Goal: Understand process/instructions: Learn about a topic

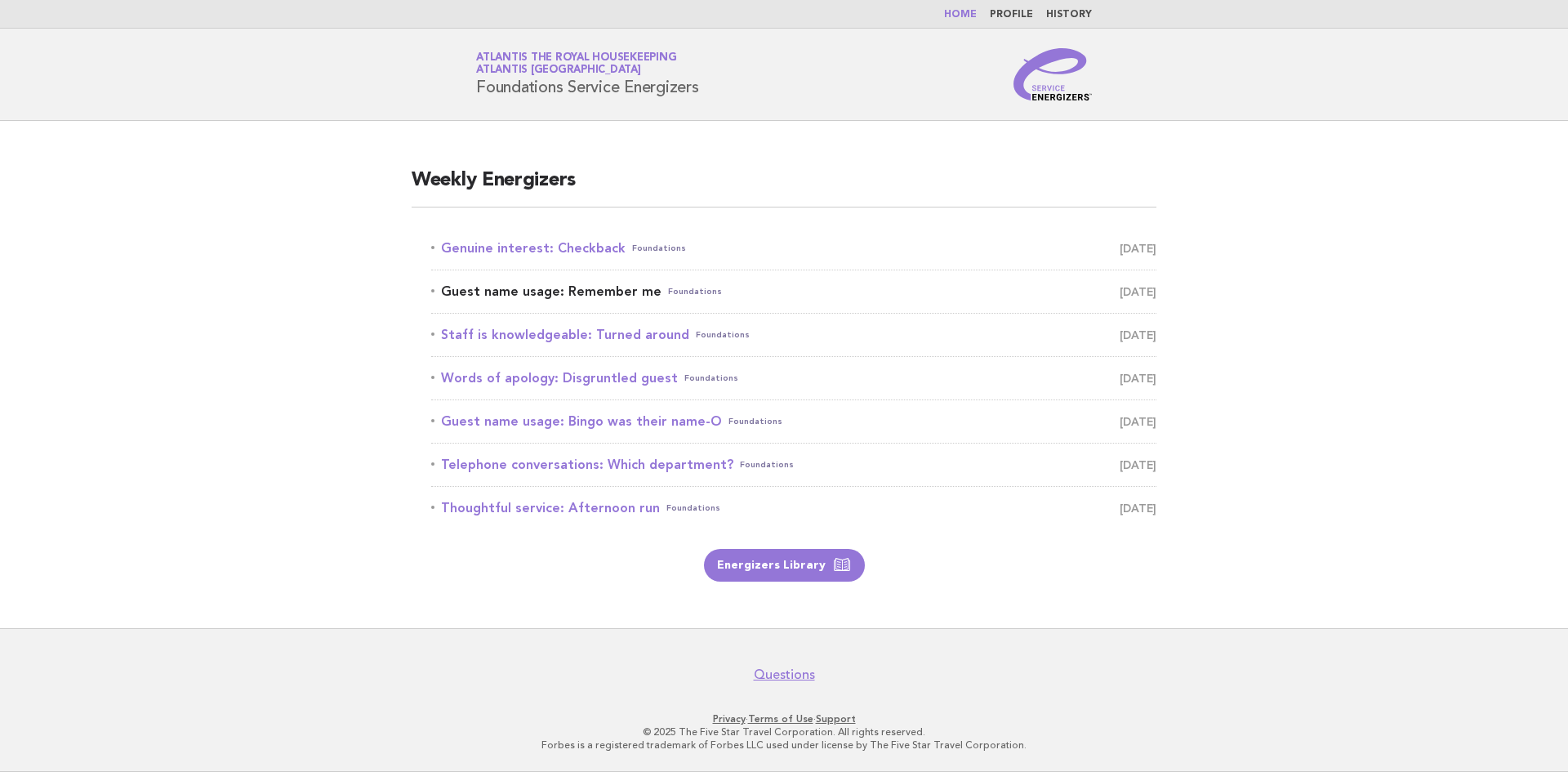
click at [486, 290] on link "Guest name usage: Remember me Foundations October 9" at bounding box center [794, 291] width 726 height 23
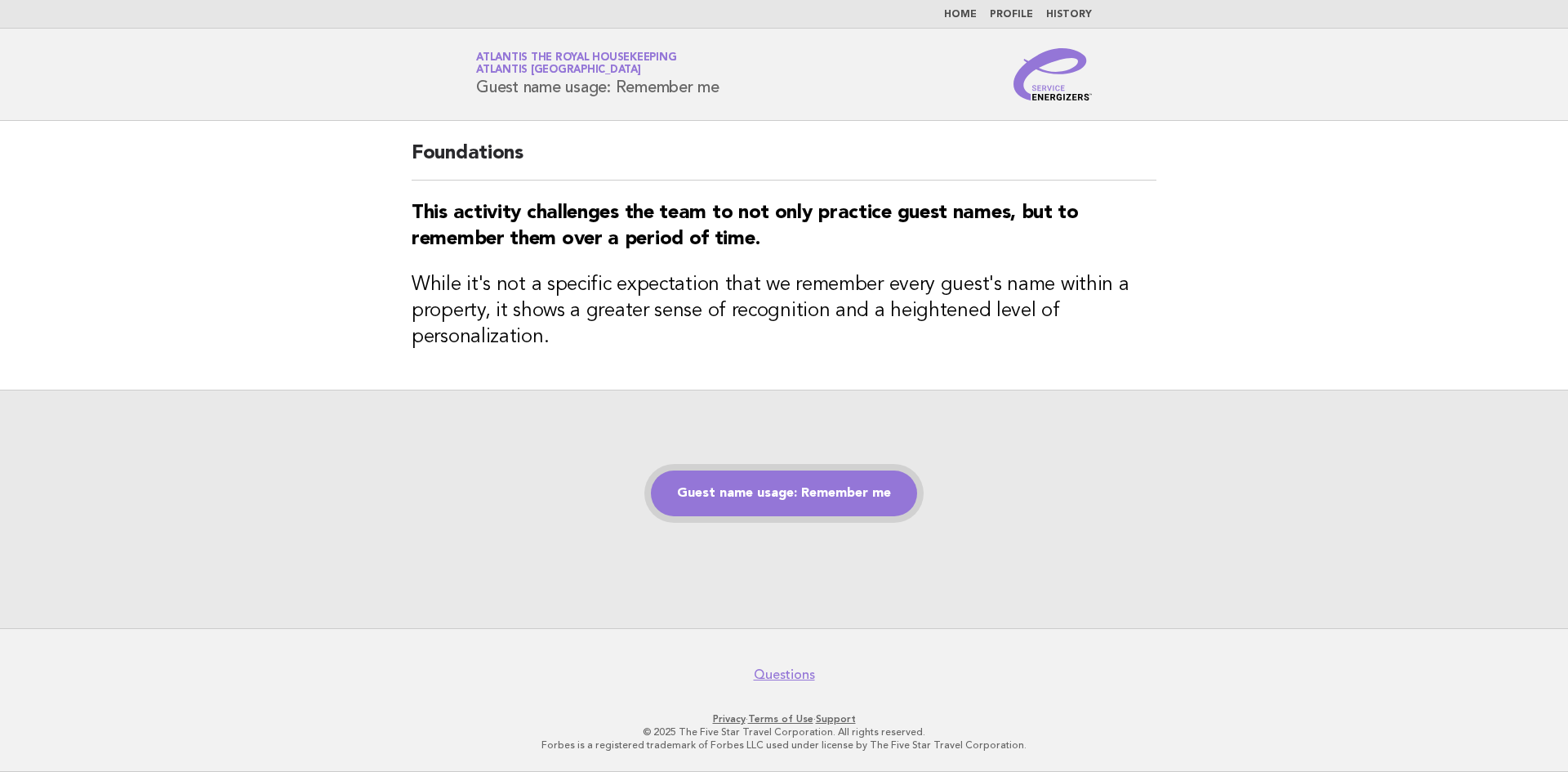
click at [751, 495] on link "Guest name usage: Remember me" at bounding box center [784, 493] width 266 height 45
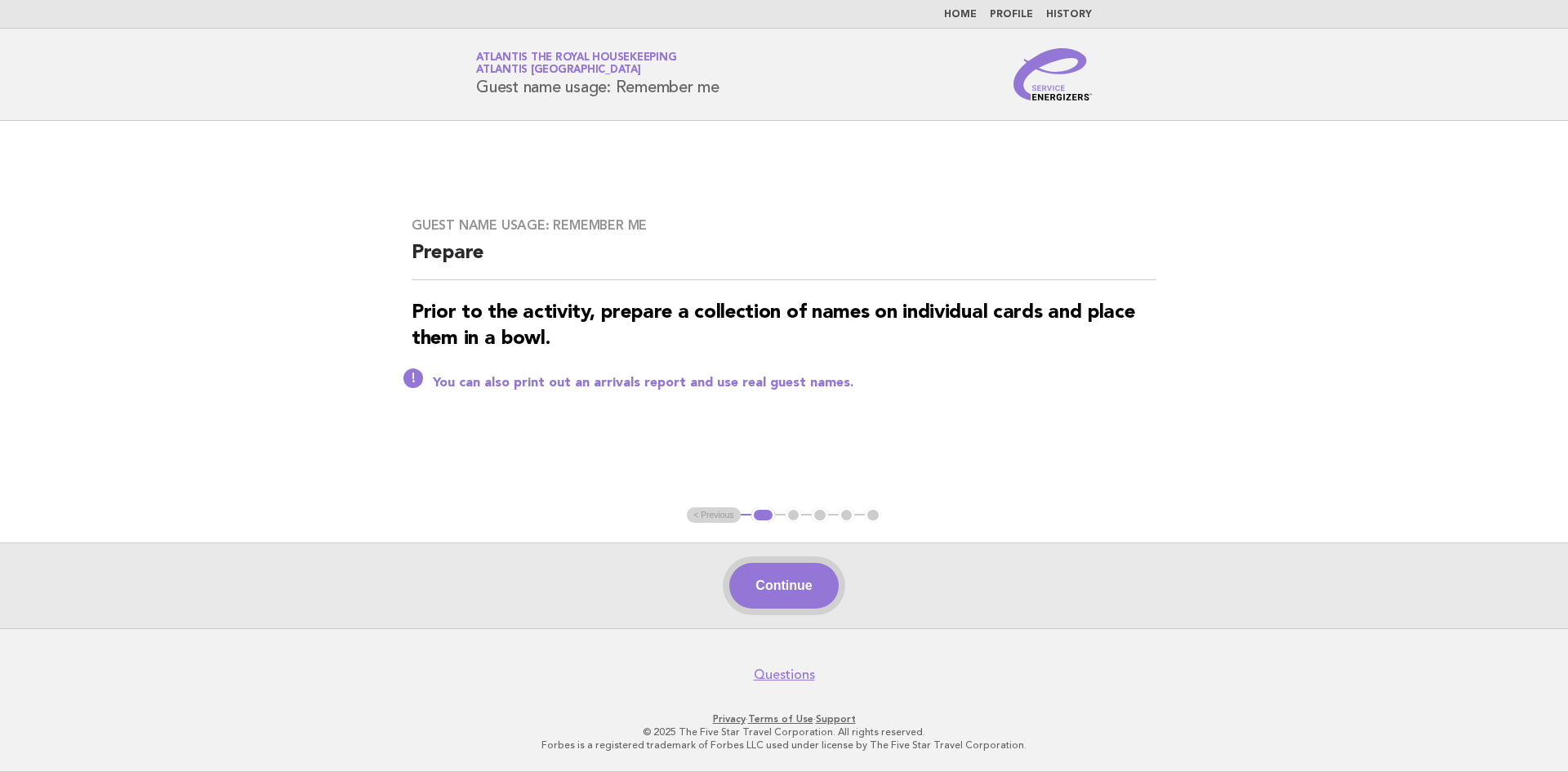
click at [769, 583] on button "Continue" at bounding box center [784, 585] width 109 height 45
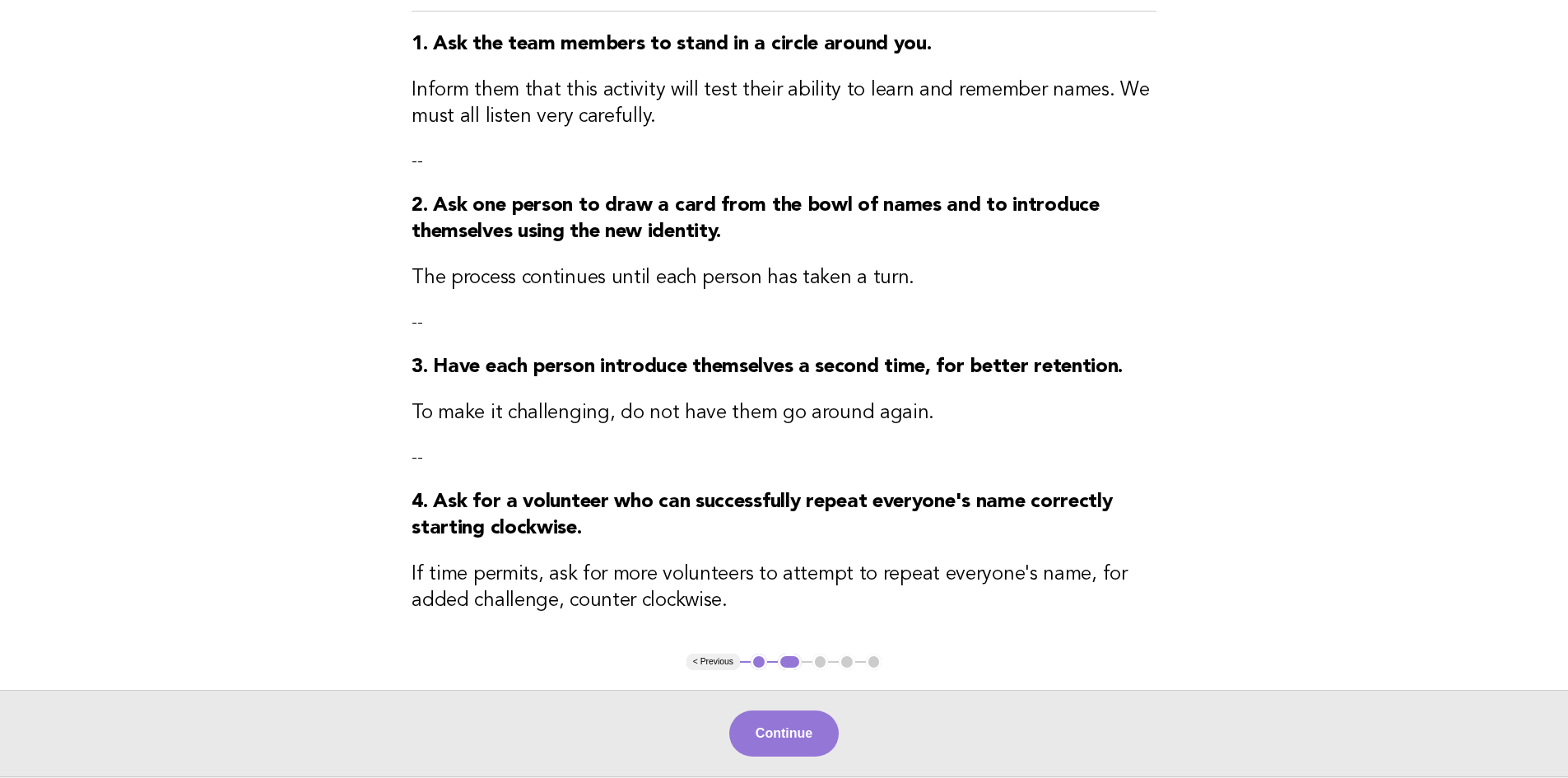
scroll to position [209, 0]
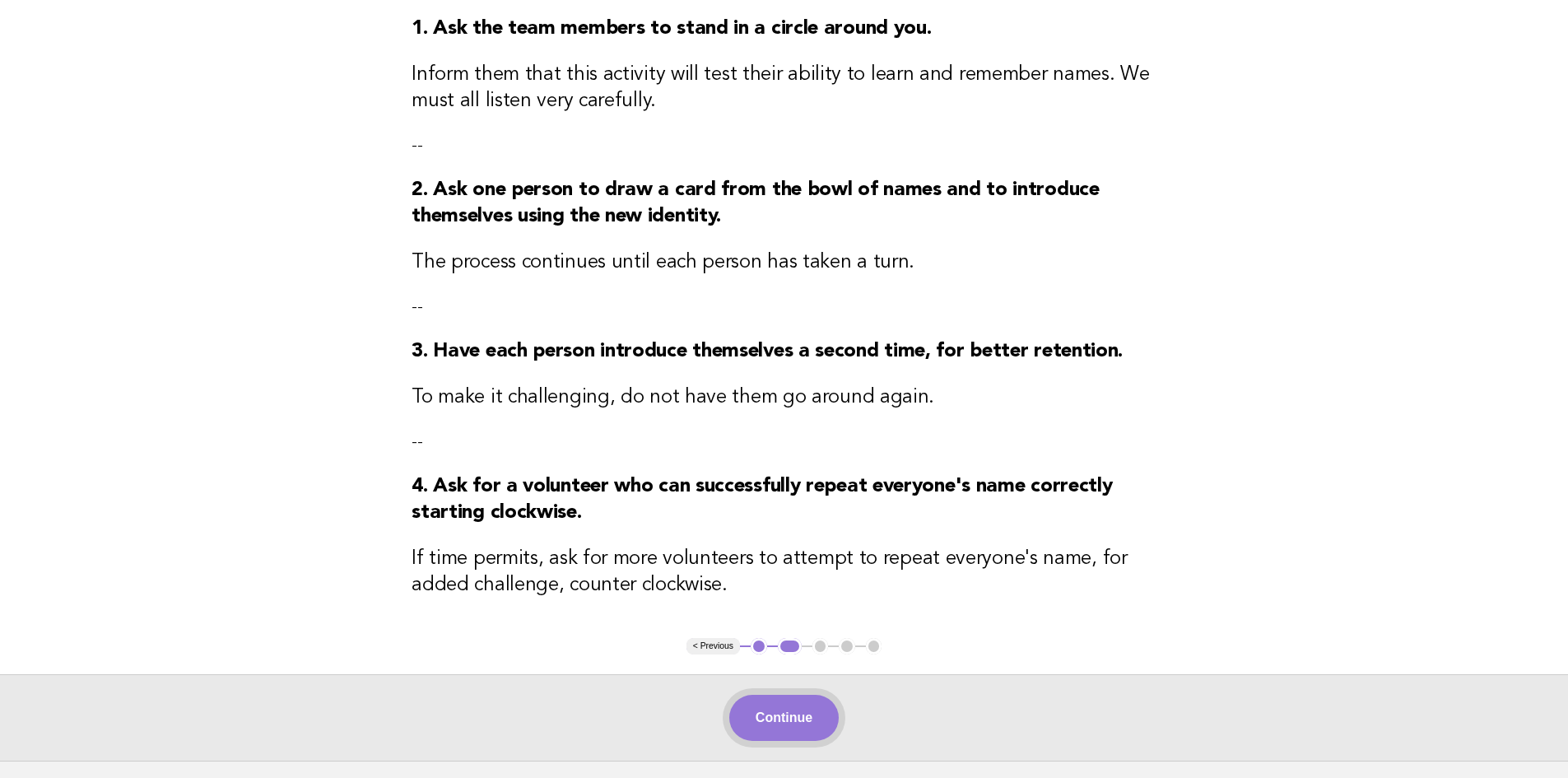
click at [780, 724] on button "Continue" at bounding box center [784, 717] width 110 height 46
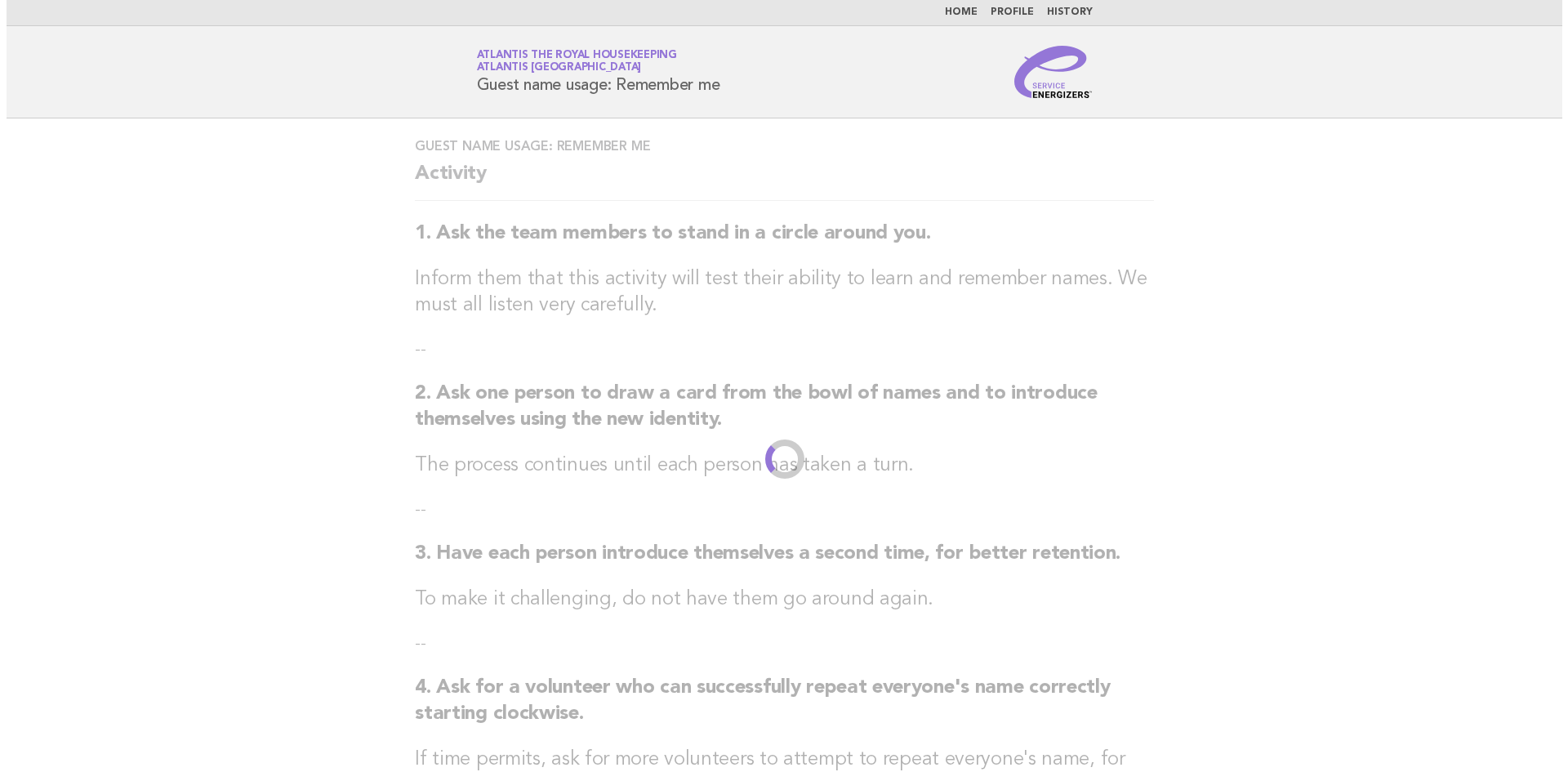
scroll to position [0, 0]
